Goal: Find specific page/section: Find specific page/section

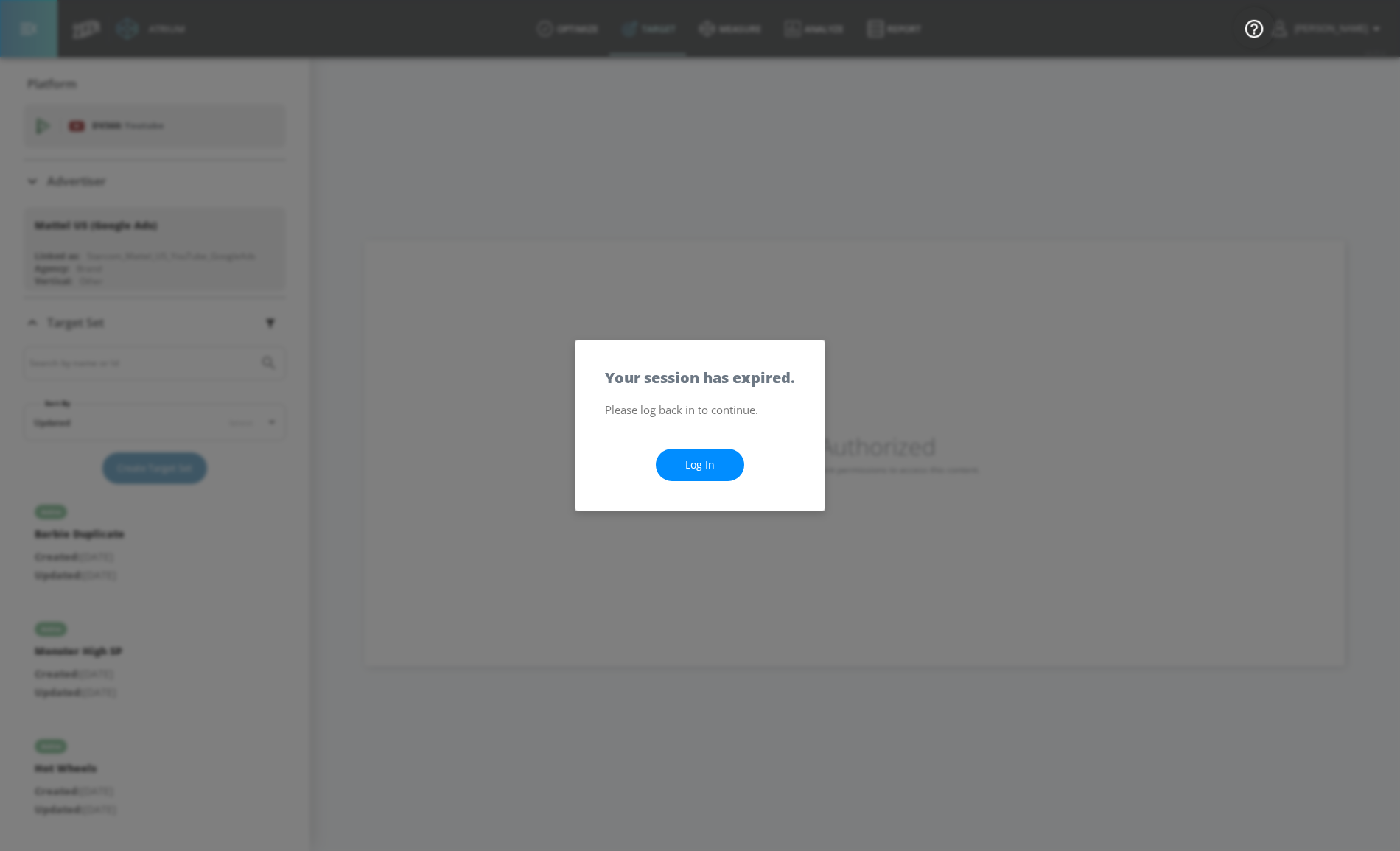
click at [708, 466] on link "Log In" at bounding box center [700, 465] width 89 height 33
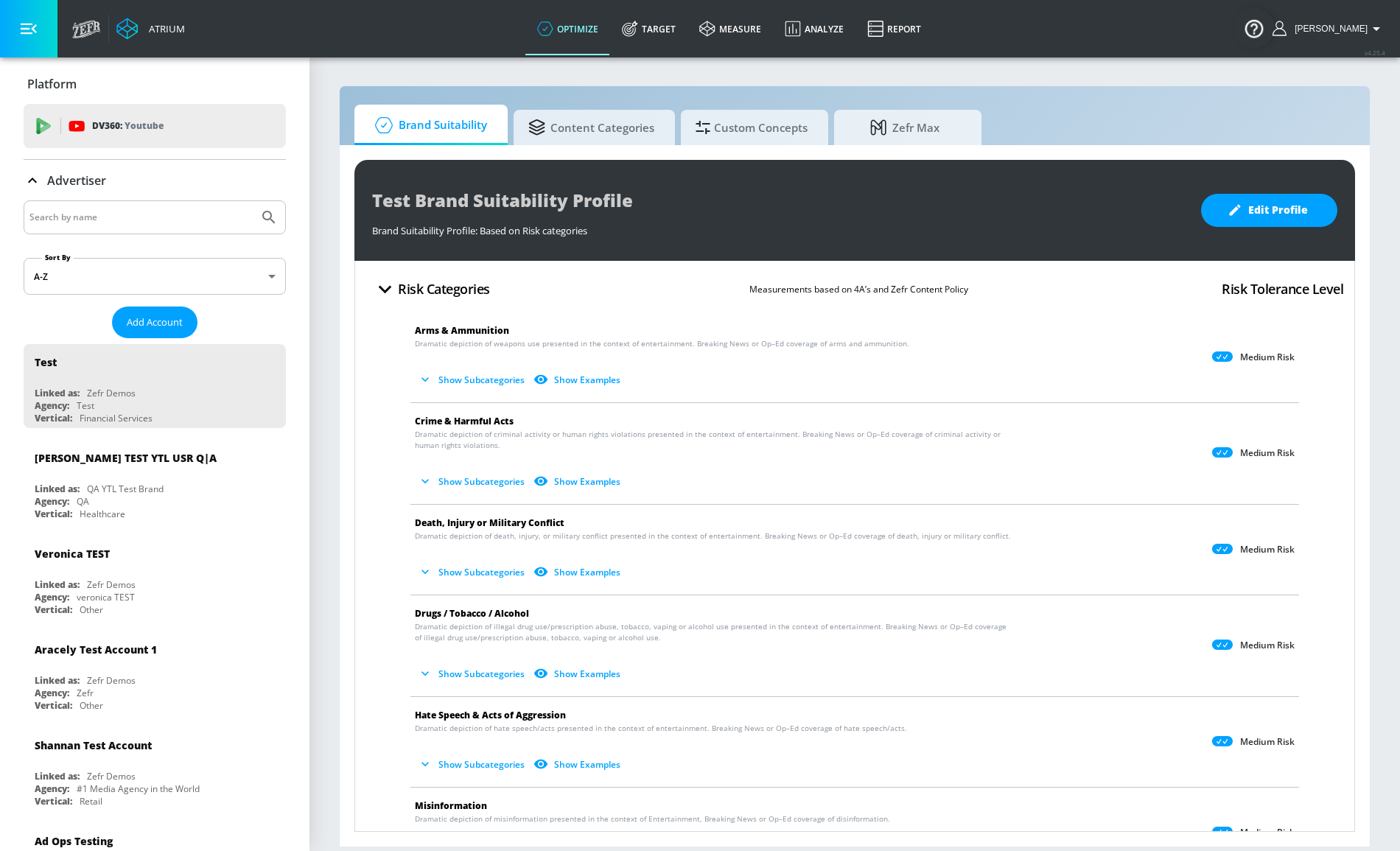
click at [201, 221] on input "Search by name" at bounding box center [141, 218] width 223 height 19
click at [196, 224] on input "Search by name" at bounding box center [141, 218] width 223 height 19
type input "paramount"
click at [252, 201] on button "Submit Search" at bounding box center [268, 217] width 33 height 33
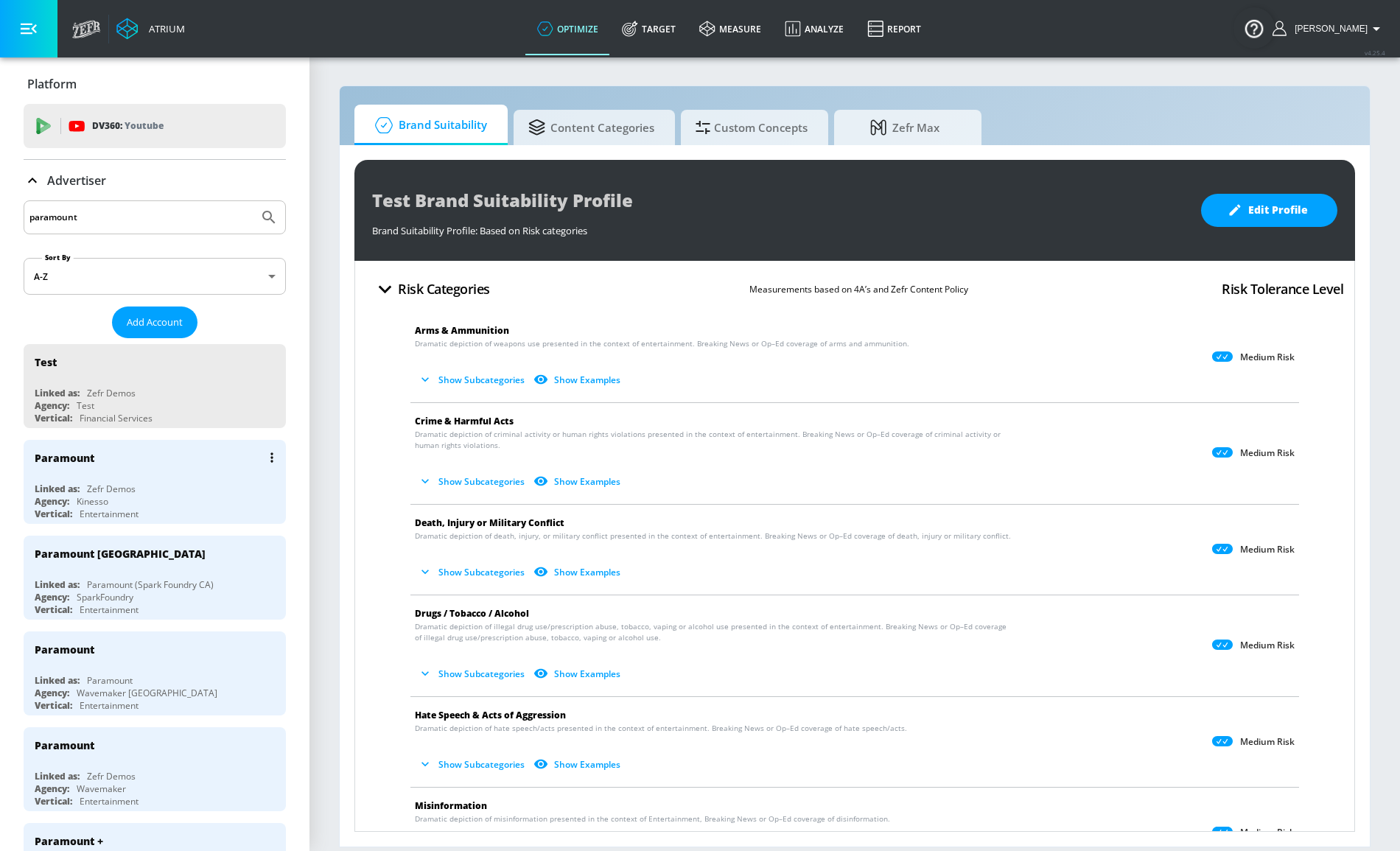
click at [217, 470] on div "Paramount" at bounding box center [159, 458] width 248 height 35
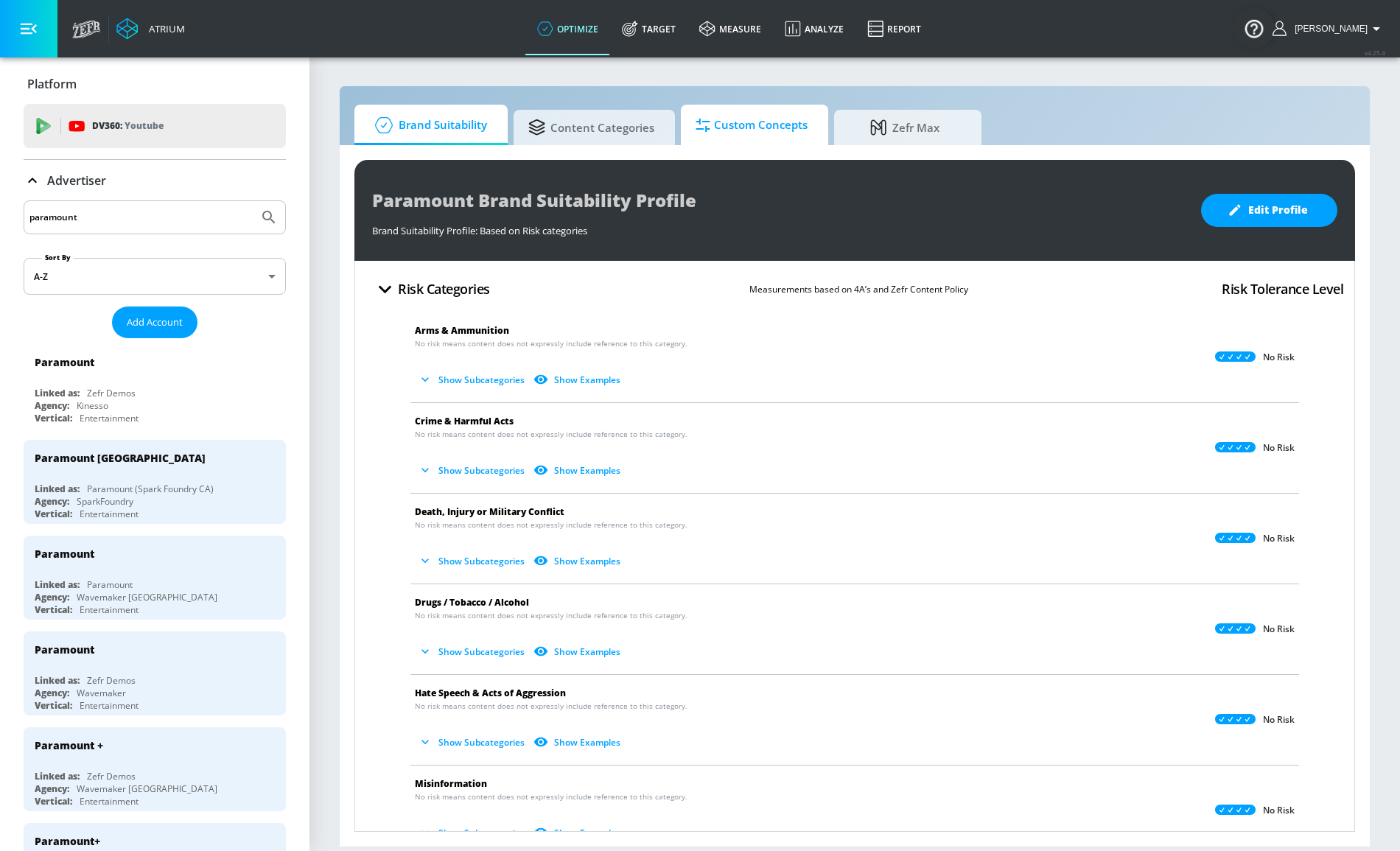
click at [774, 127] on span "Custom Concepts" at bounding box center [752, 126] width 112 height 35
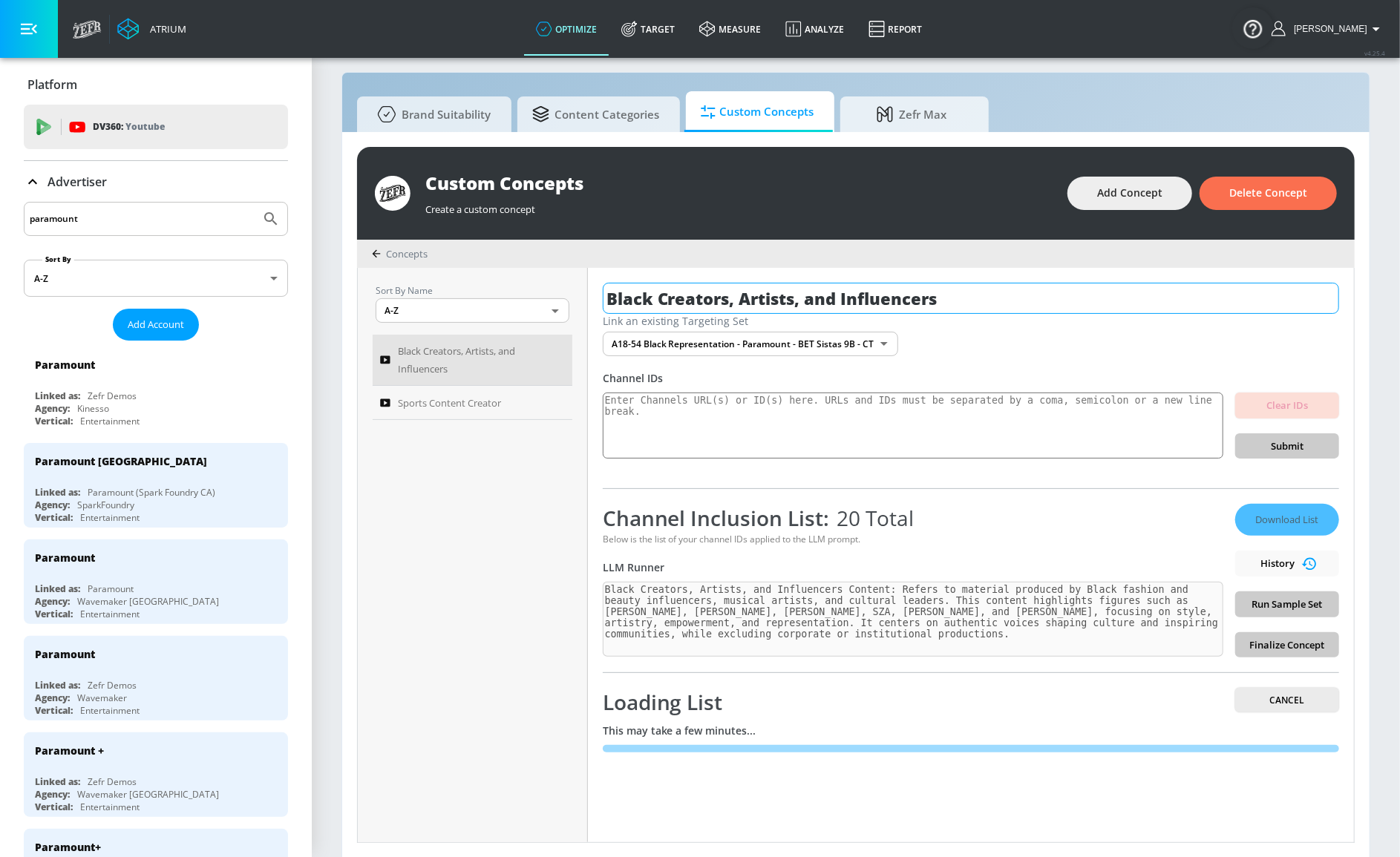
drag, startPoint x: 933, startPoint y: 301, endPoint x: 608, endPoint y: 303, distance: 325.0
click at [608, 303] on input "Black Creators, Artists, and Influencers" at bounding box center [971, 298] width 737 height 31
